Goal: Task Accomplishment & Management: Manage account settings

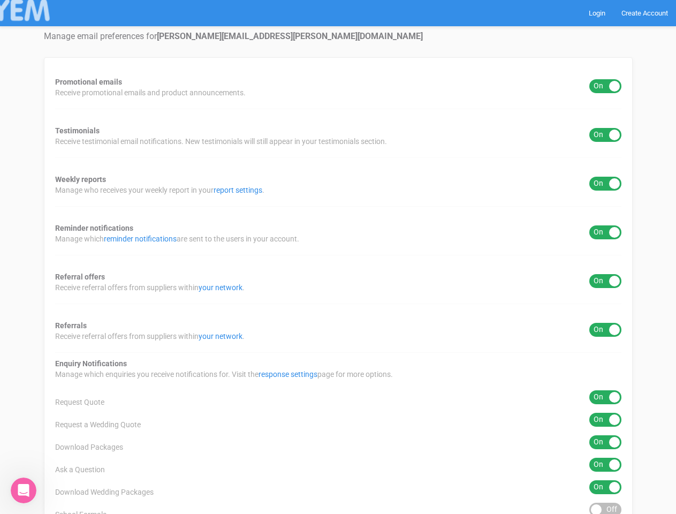
click at [338, 257] on div "Promotional emails ON OFF Receive promotional emails and product announcements.…" at bounding box center [338, 431] width 589 height 749
click at [605, 86] on div "ON OFF" at bounding box center [605, 86] width 32 height 14
click at [605, 135] on div "ON OFF" at bounding box center [605, 135] width 32 height 14
click at [605, 184] on div "ON OFF" at bounding box center [605, 184] width 32 height 14
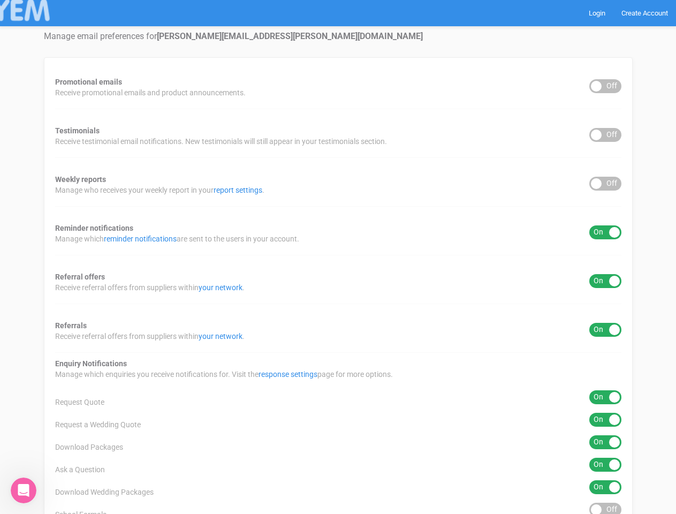
click at [605, 232] on div "ON OFF" at bounding box center [605, 232] width 32 height 14
click at [605, 281] on div "ON OFF" at bounding box center [605, 281] width 32 height 14
click at [605, 330] on div "ON OFF" at bounding box center [605, 330] width 32 height 14
click at [605, 397] on div "ON OFF" at bounding box center [605, 397] width 32 height 14
click at [605, 420] on div "ON OFF" at bounding box center [605, 420] width 32 height 14
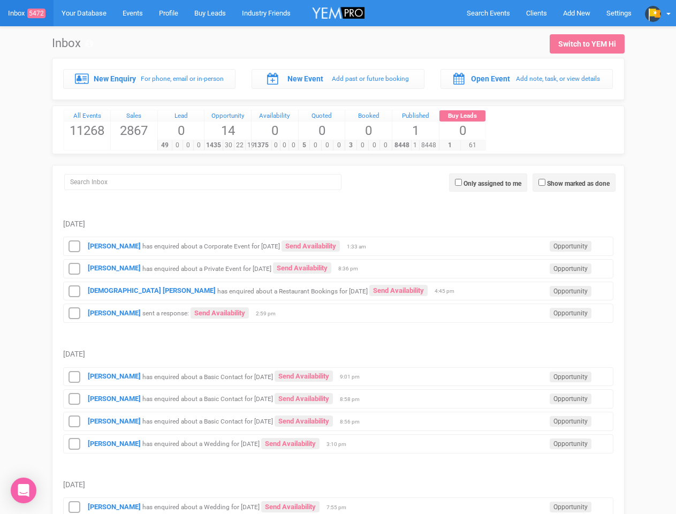
click at [338, 257] on td "Nicholas Henske has enquired about a Private Event for 30th December 2025 Send …" at bounding box center [338, 267] width 550 height 22
click at [488, 13] on span "Search Events" at bounding box center [488, 13] width 43 height 8
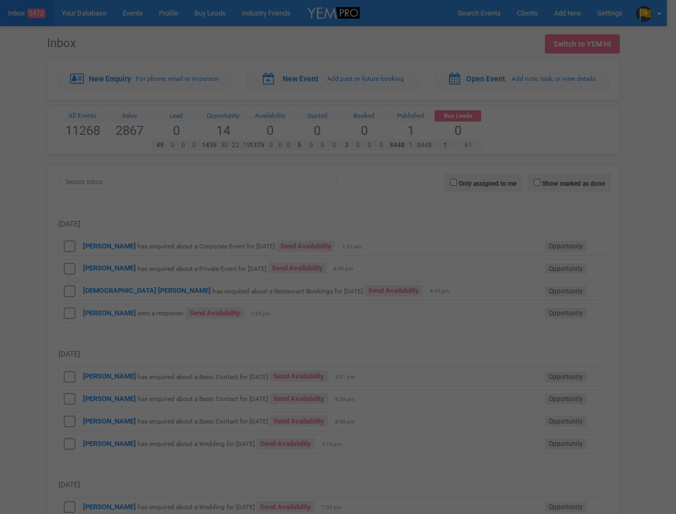
click at [576, 13] on div at bounding box center [338, 257] width 676 height 514
click at [658, 13] on div at bounding box center [338, 257] width 676 height 514
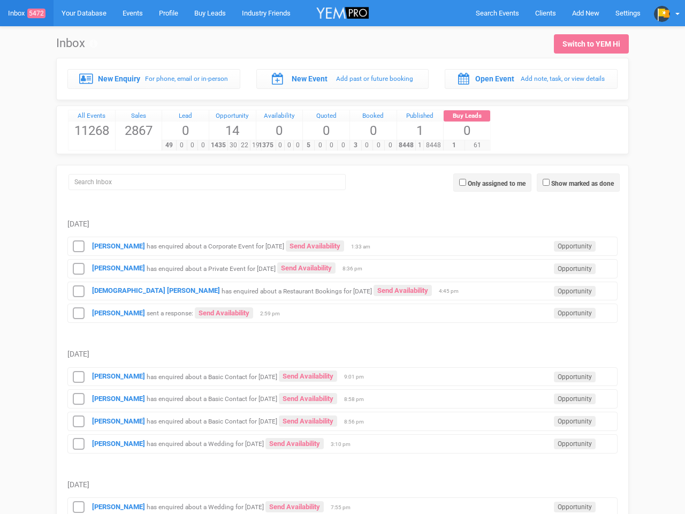
click at [574, 182] on label "Show marked as done" at bounding box center [582, 184] width 63 height 10
click at [550, 182] on input "Show marked as done" at bounding box center [546, 182] width 7 height 7
checkbox input "true"
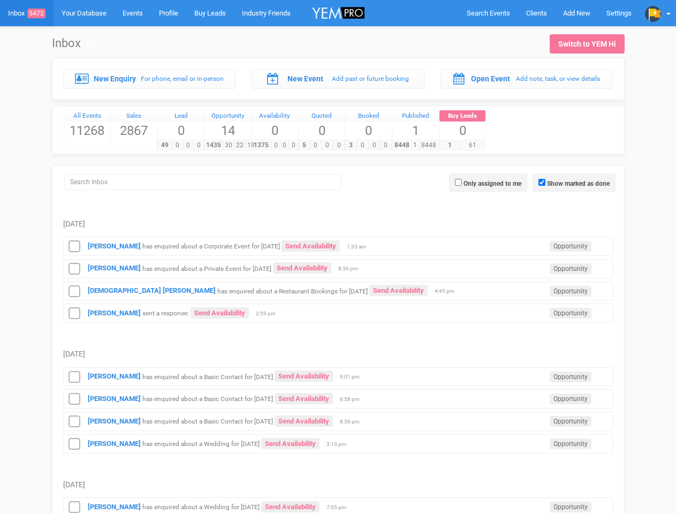
click at [488, 182] on label "Only assigned to me" at bounding box center [492, 184] width 58 height 10
click at [462, 182] on input "Only assigned to me" at bounding box center [458, 182] width 7 height 7
checkbox input "true"
click at [74, 246] on icon at bounding box center [74, 247] width 16 height 14
click at [74, 269] on icon at bounding box center [74, 269] width 16 height 14
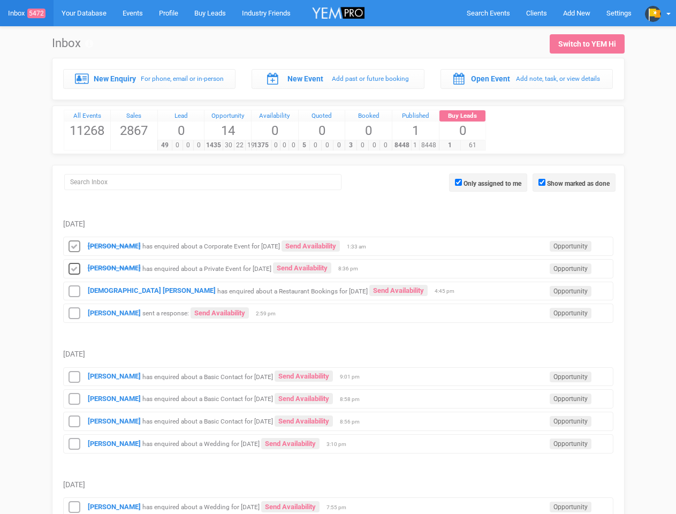
click at [338, 290] on small "has enquired about a Restaurant Bookings for [DATE]" at bounding box center [292, 290] width 150 height 7
click at [338, 257] on td "[PERSON_NAME] has enquired about a Private Event for [DATE] Send Availability O…" at bounding box center [338, 267] width 550 height 22
click at [488, 13] on span "Search Events" at bounding box center [488, 13] width 43 height 8
click at [338, 257] on td "[PERSON_NAME] has enquired about a Private Event for [DATE] Send Availability O…" at bounding box center [338, 267] width 550 height 22
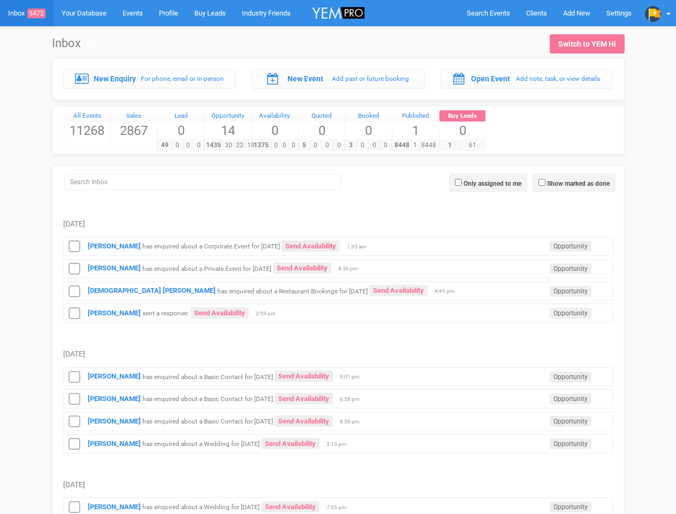
click at [338, 257] on td "[PERSON_NAME] has enquired about a Private Event for [DATE] Send Availability O…" at bounding box center [338, 267] width 550 height 22
